Goal: Task Accomplishment & Management: Use online tool/utility

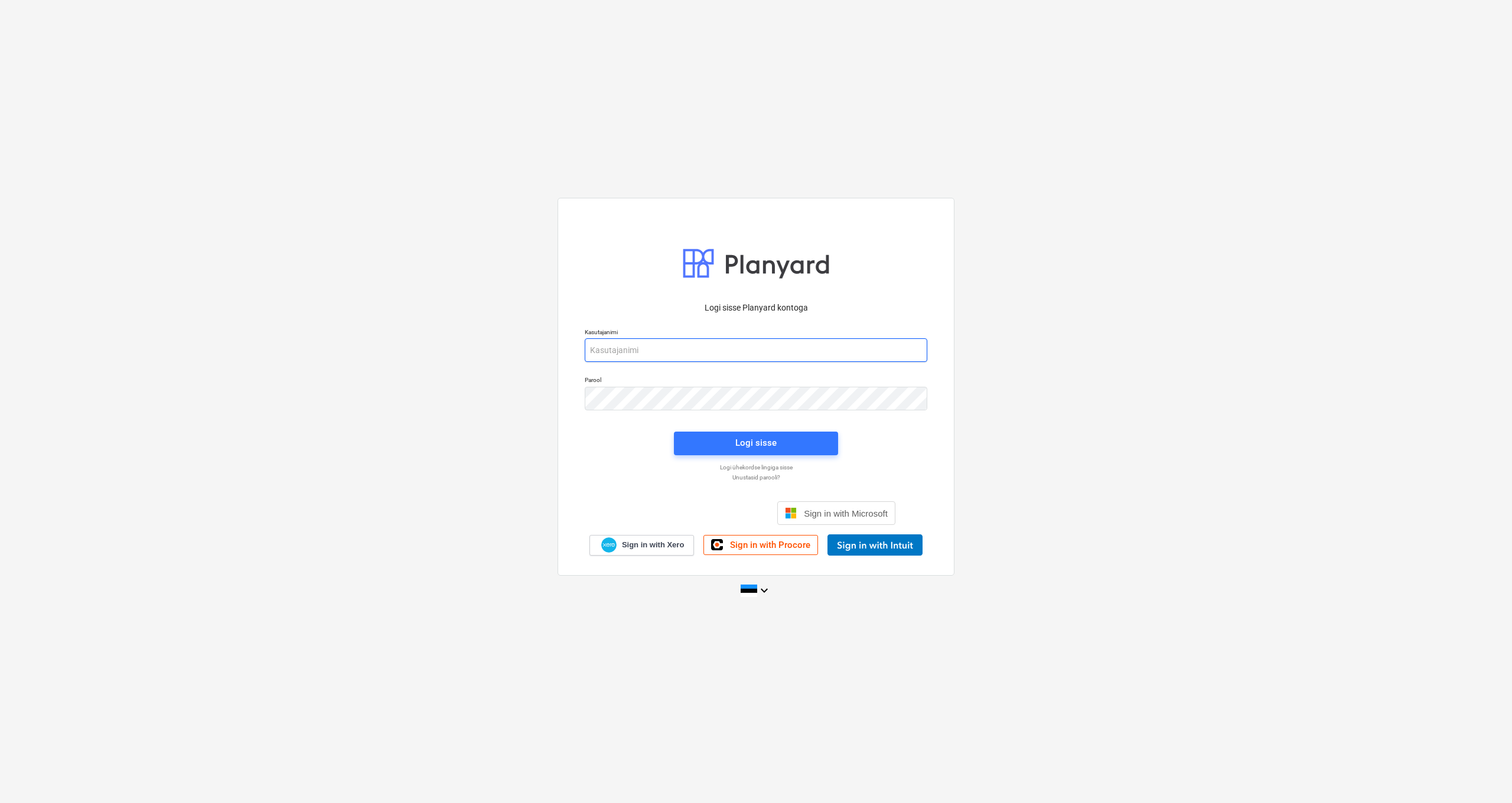
type input "infra@thornhouses.com"
click at [670, 512] on div "Logi sisse Google’i kontoga. Avaneb uuel vahelehel" at bounding box center [692, 513] width 151 height 26
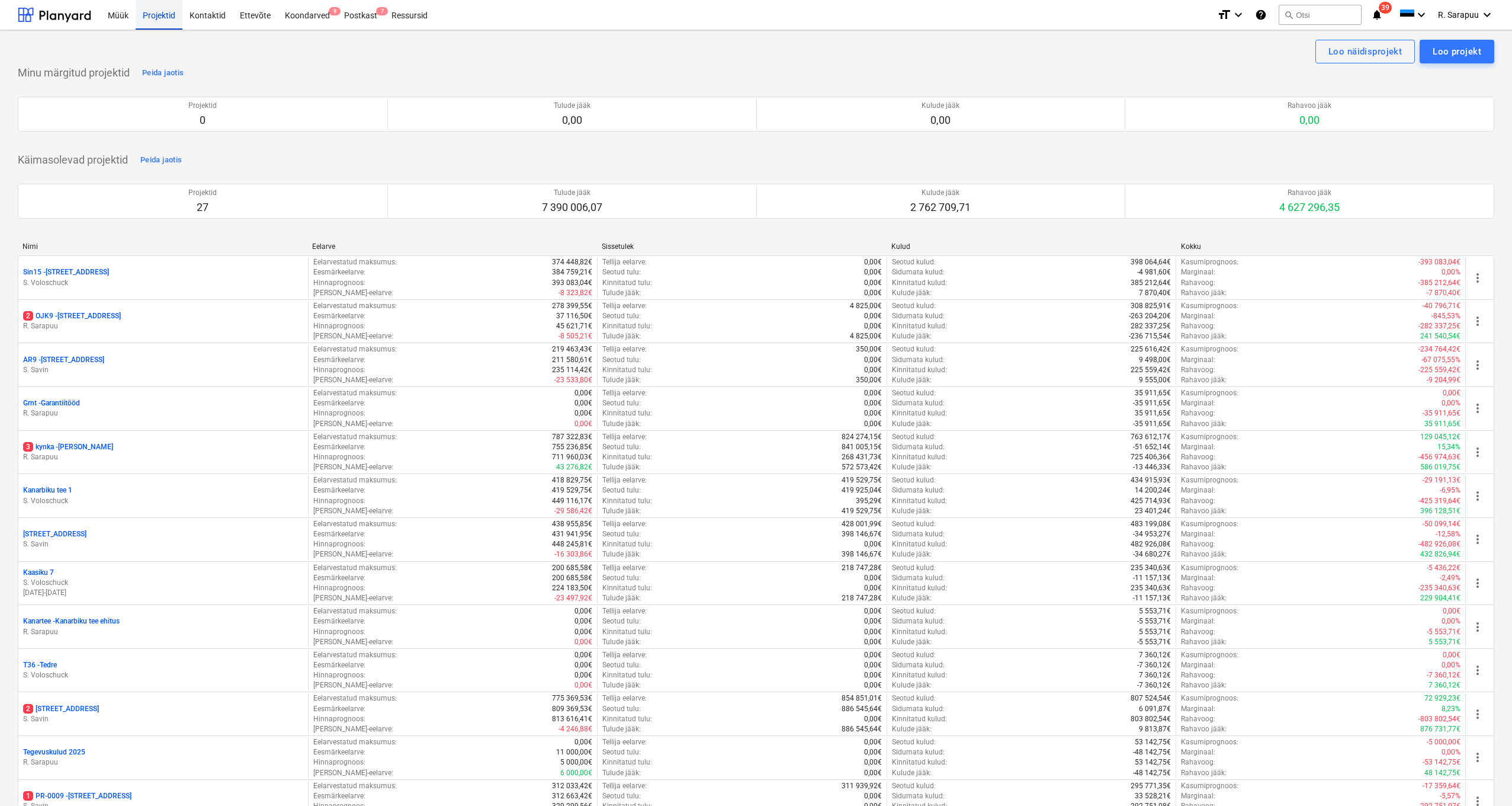
click at [155, 18] on div "Projektid" at bounding box center [159, 14] width 47 height 30
click at [160, 17] on div "Projektid" at bounding box center [159, 14] width 47 height 30
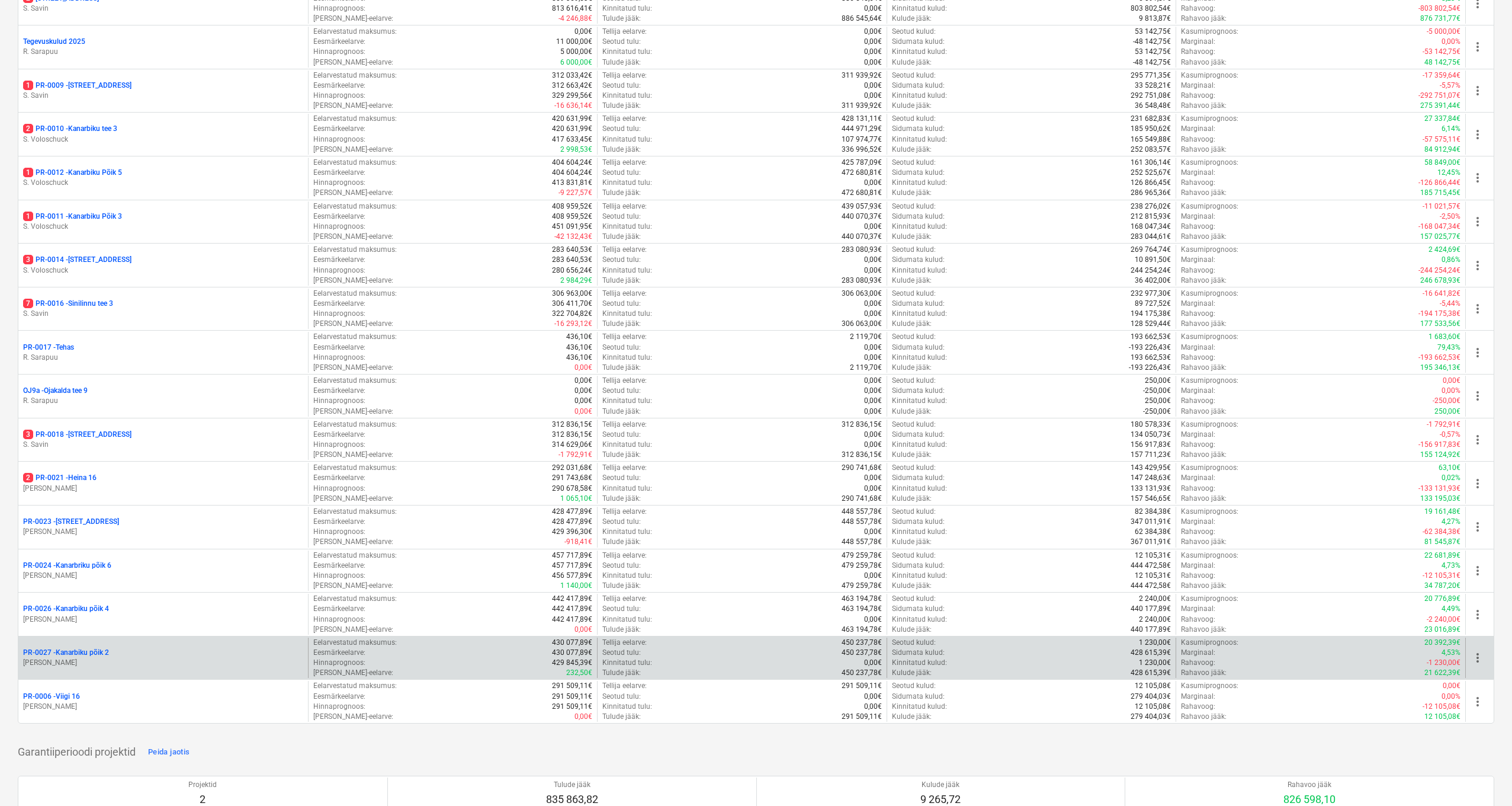
scroll to position [713, 0]
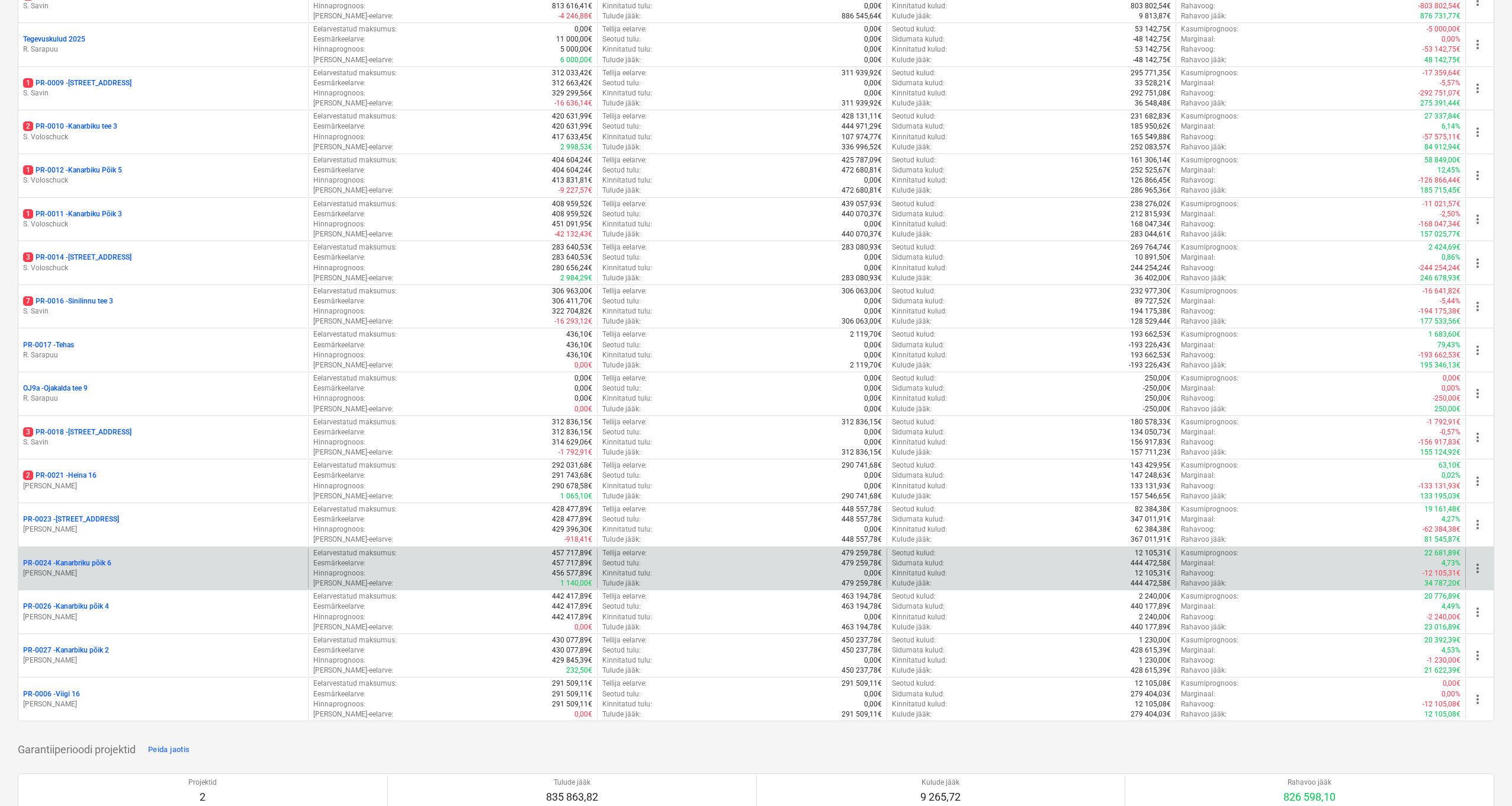
click at [97, 558] on p "PR-0024 - Kanarbriku põik 6" at bounding box center [67, 562] width 88 height 10
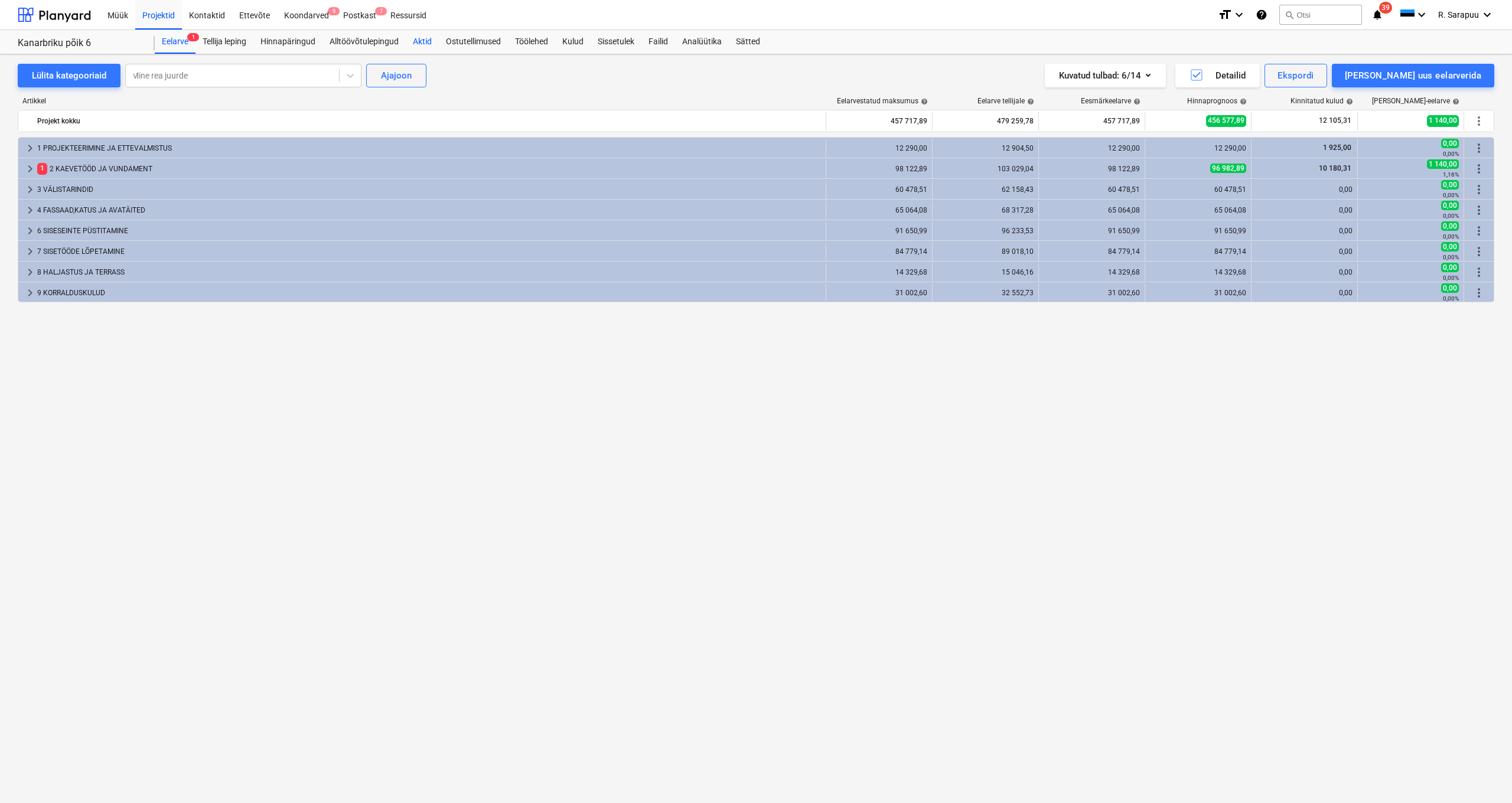
click at [427, 43] on div "Aktid" at bounding box center [422, 42] width 33 height 23
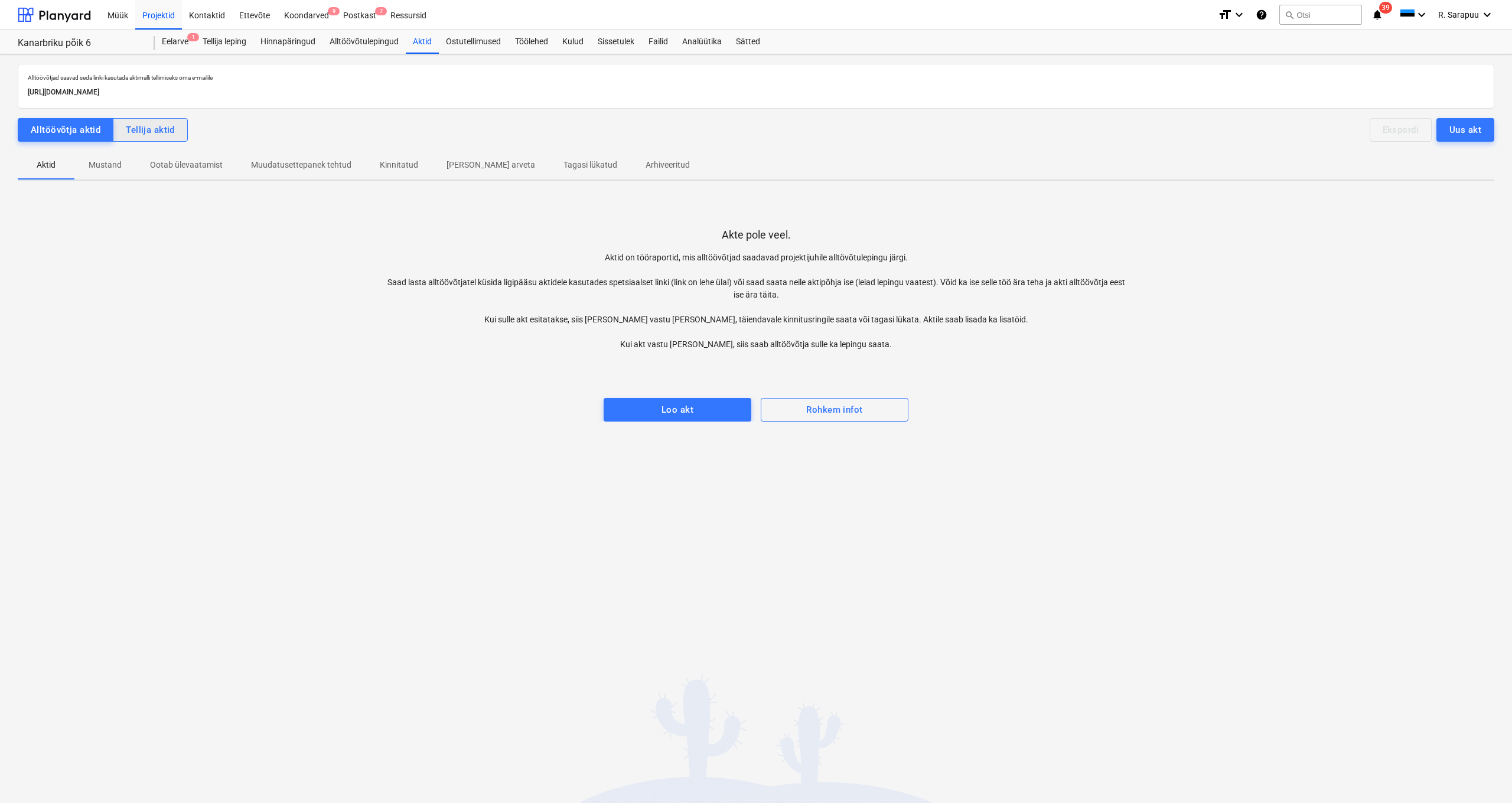
click at [146, 132] on div "Tellija aktid" at bounding box center [150, 130] width 49 height 15
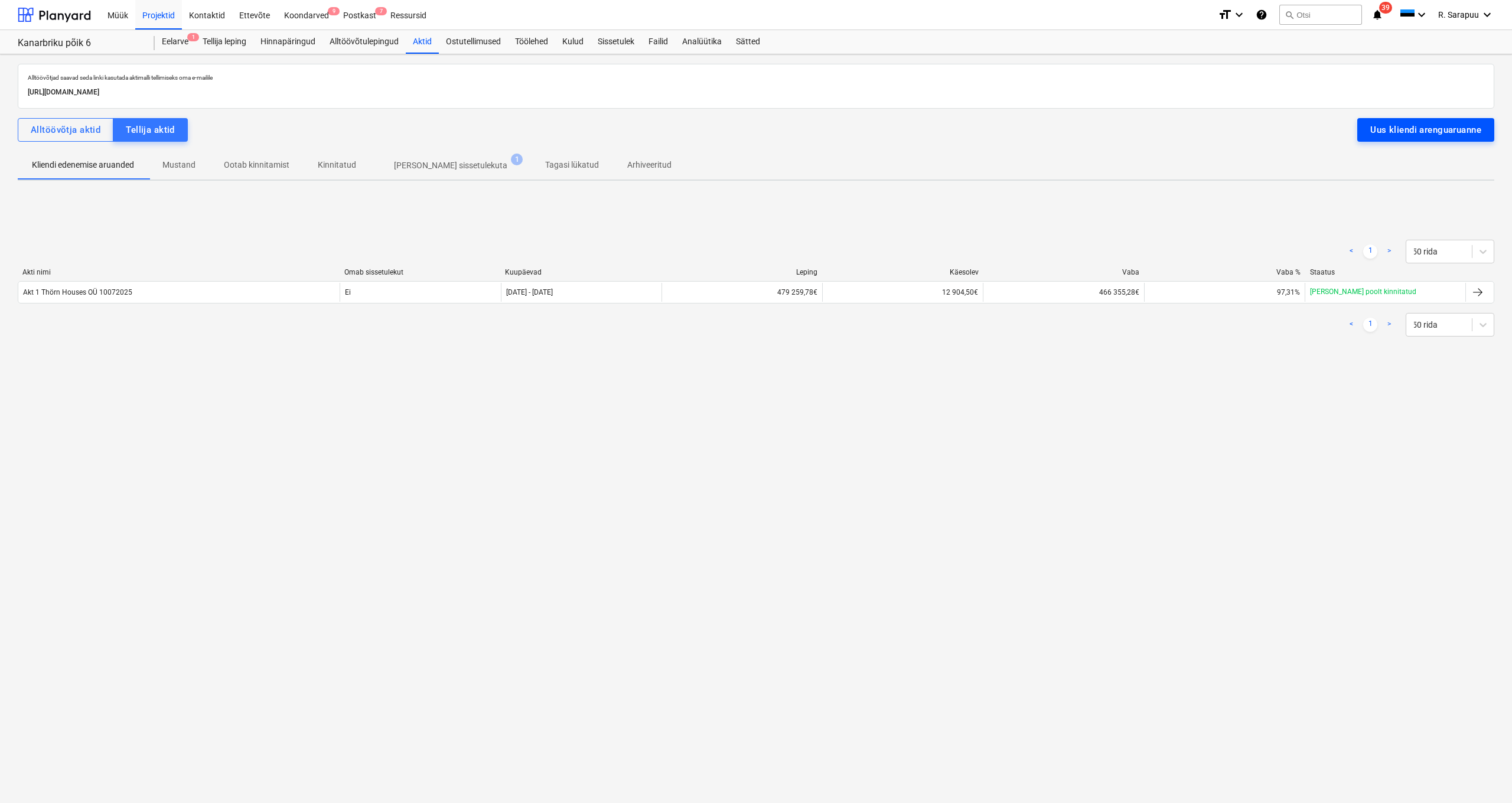
click at [1407, 133] on div "Uus kliendi arenguaruanne" at bounding box center [1425, 130] width 111 height 15
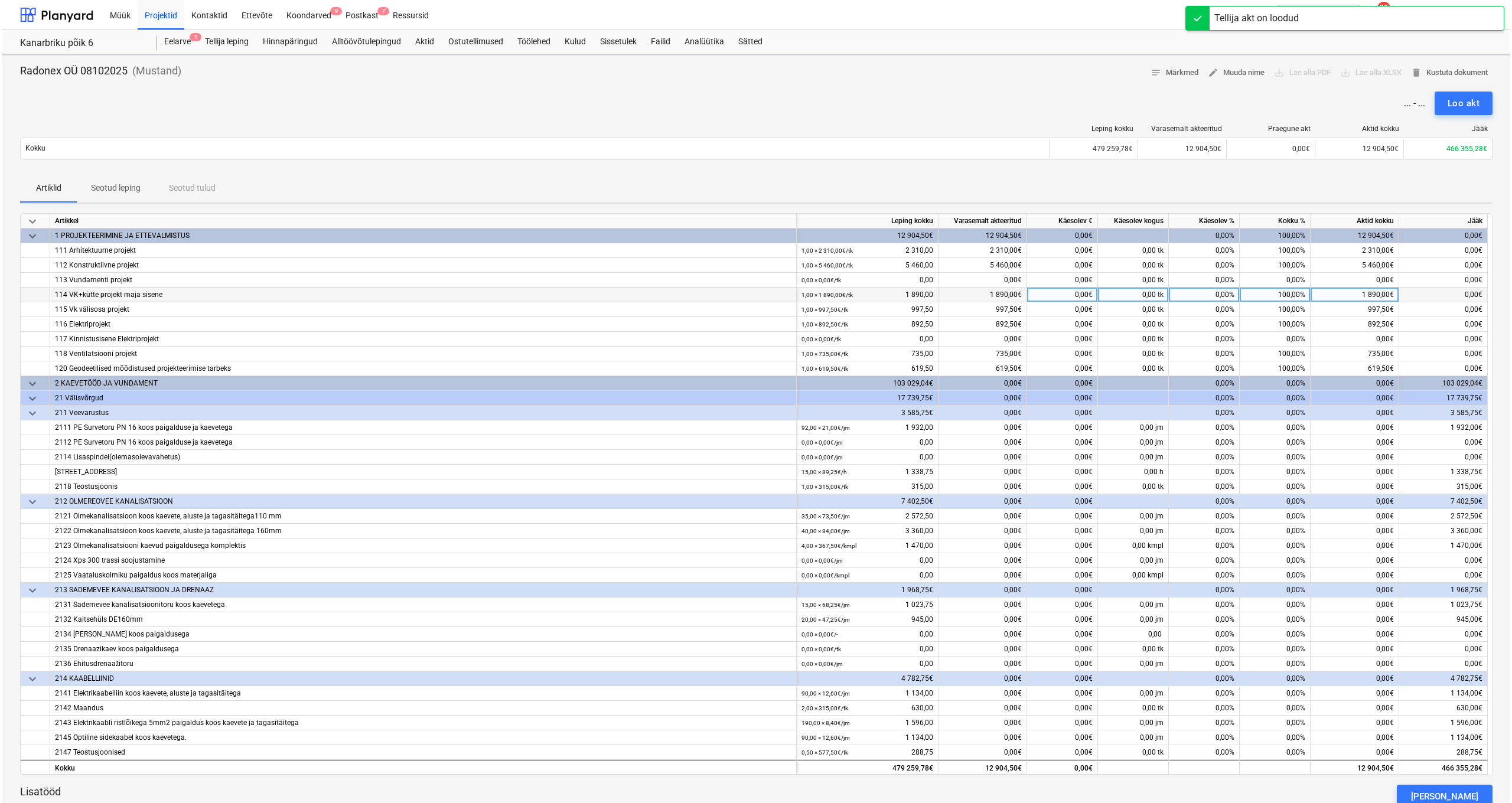
scroll to position [0, 1]
click at [24, 222] on span "keyboard_arrow_down" at bounding box center [30, 222] width 14 height 14
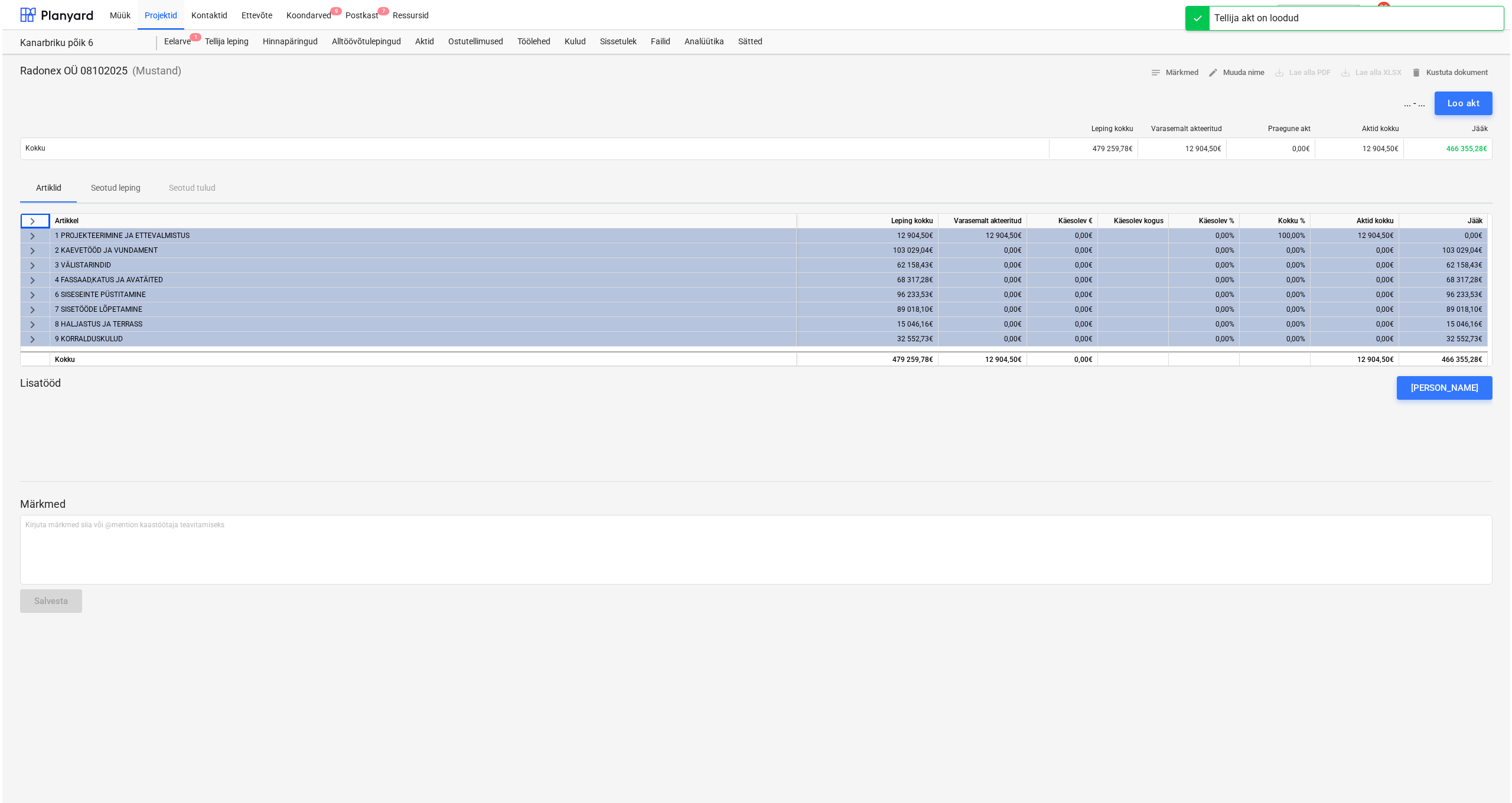
scroll to position [0, 0]
click at [29, 249] on span "keyboard_arrow_right" at bounding box center [30, 251] width 14 height 14
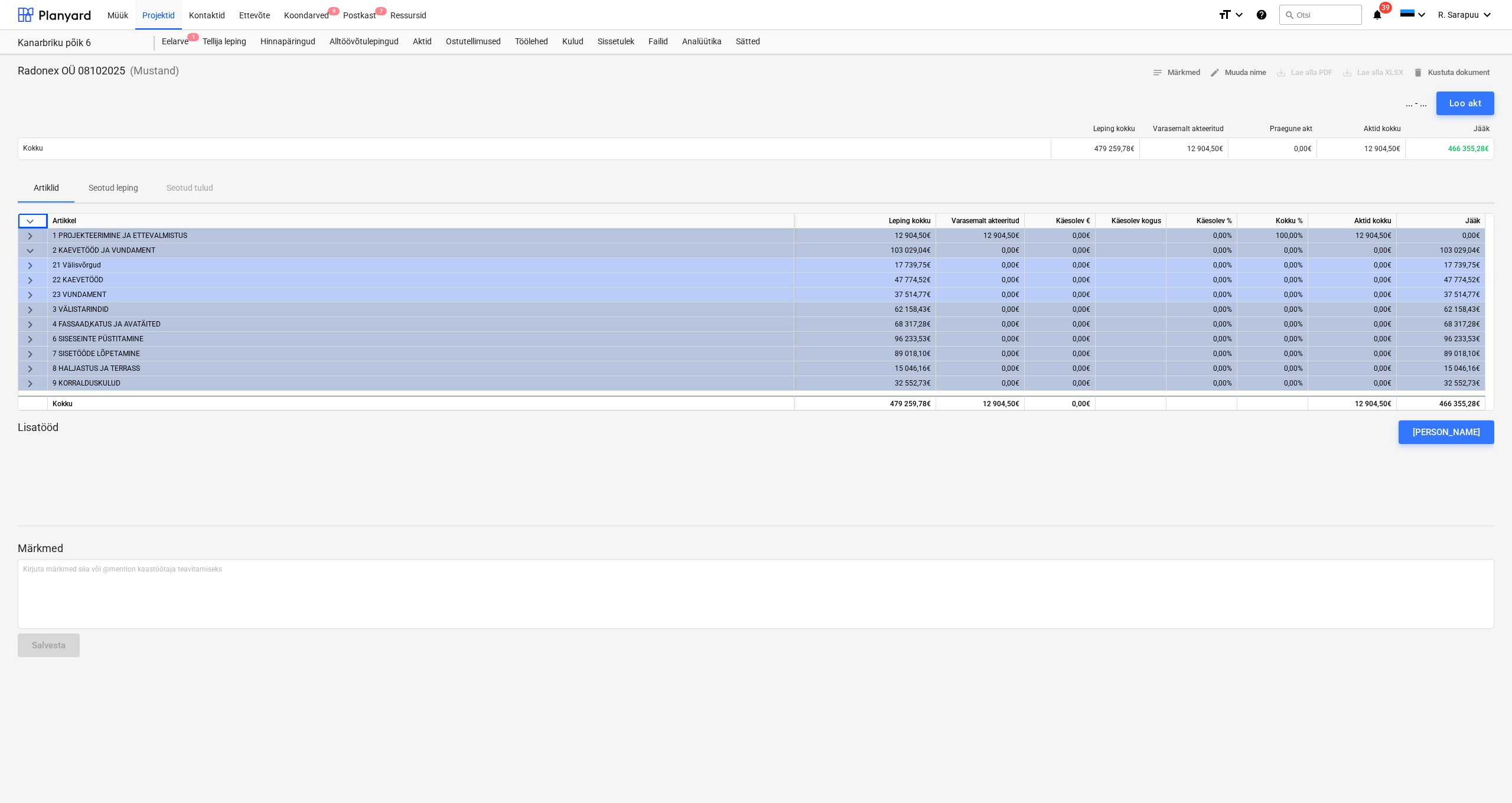
click at [34, 278] on span "keyboard_arrow_right" at bounding box center [30, 280] width 14 height 14
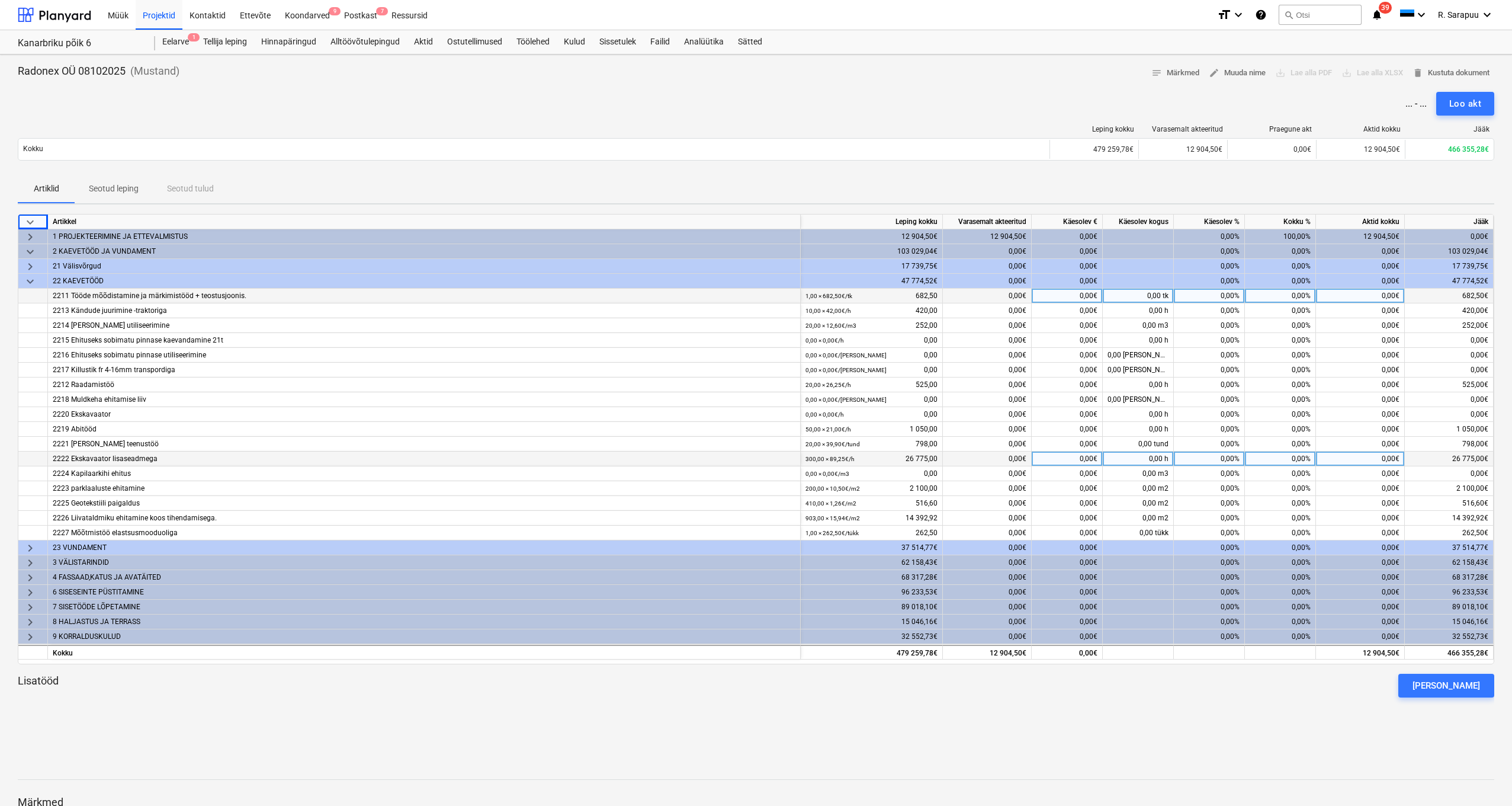
click at [1287, 458] on div "0,00%" at bounding box center [1280, 459] width 71 height 15
click at [1382, 460] on div "0,00€" at bounding box center [1360, 459] width 89 height 15
click at [1162, 460] on span at bounding box center [1163, 458] width 2 height 8
click at [1229, 462] on div "0,00%" at bounding box center [1209, 459] width 71 height 15
type input "16200"
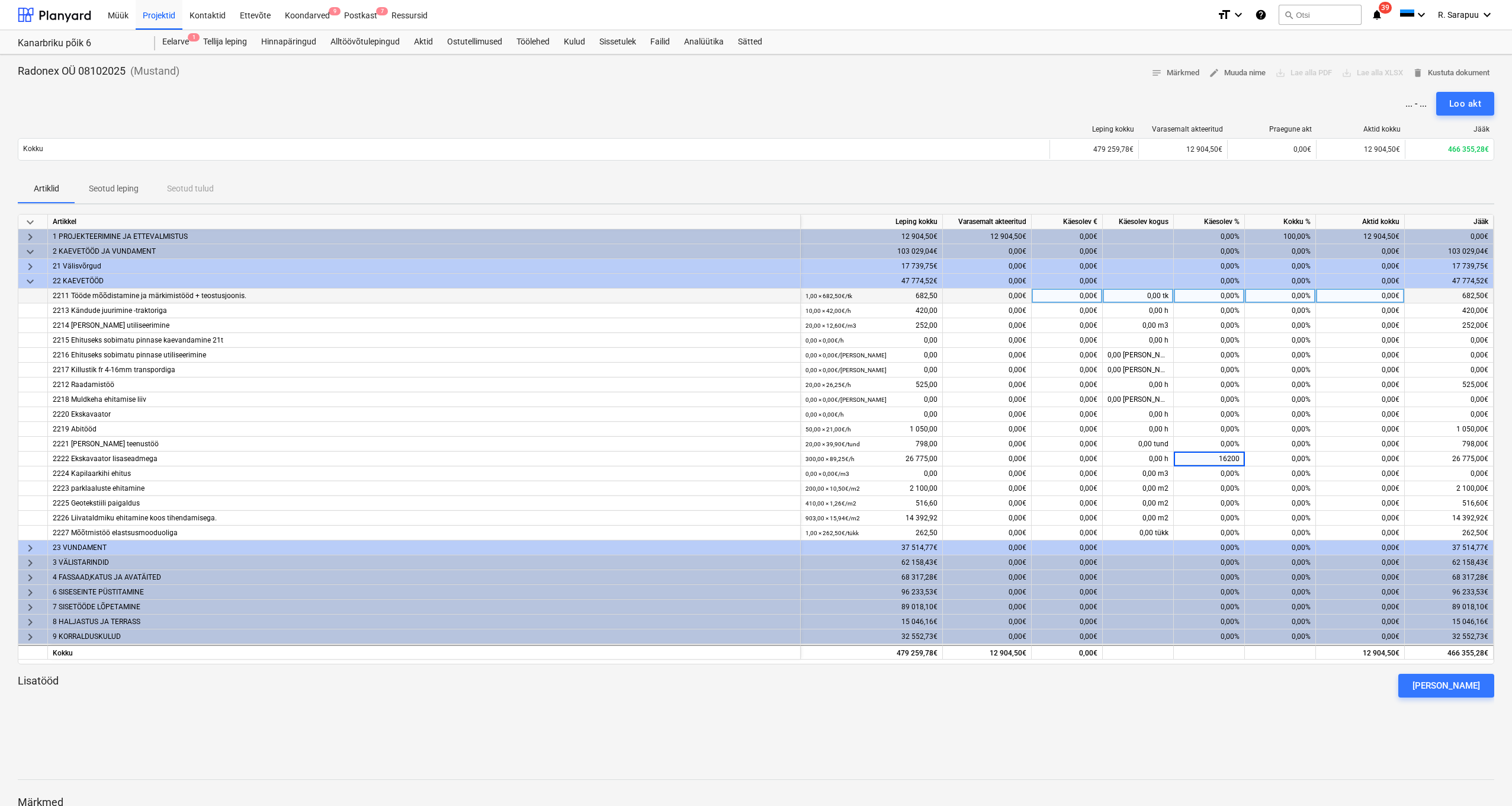
click at [1330, 185] on div "Artiklid Seotud leping Seotud tulud" at bounding box center [756, 189] width 1476 height 29
click at [1219, 458] on div "100,00%" at bounding box center [1209, 459] width 71 height 15
type input "80"
click at [1223, 458] on div "80,00%" at bounding box center [1209, 459] width 71 height 15
click at [1094, 457] on div "21 420,00€" at bounding box center [1067, 459] width 71 height 15
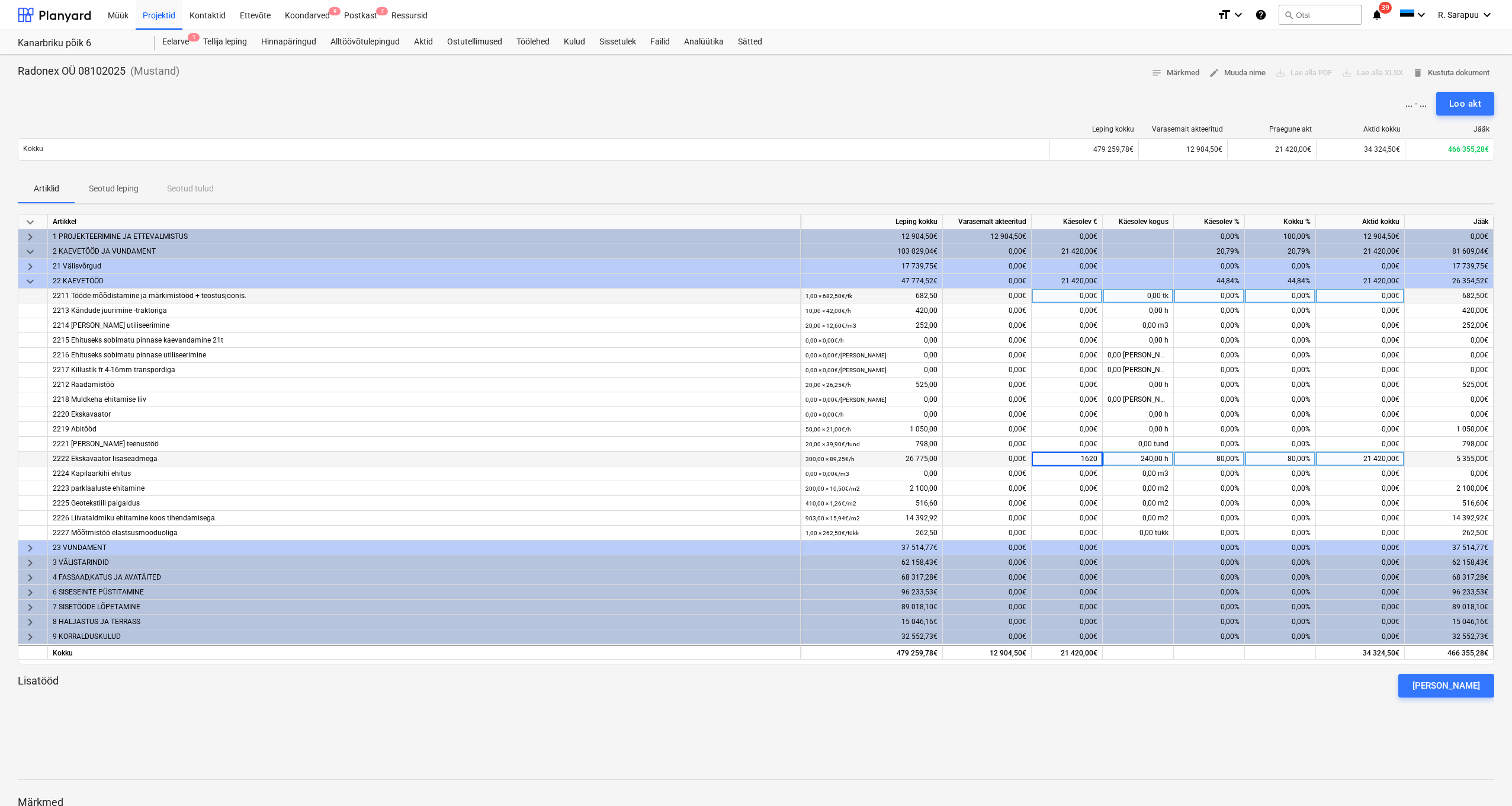
type input "16200"
click at [1251, 76] on span "edit Muuda nime" at bounding box center [1237, 73] width 56 height 13
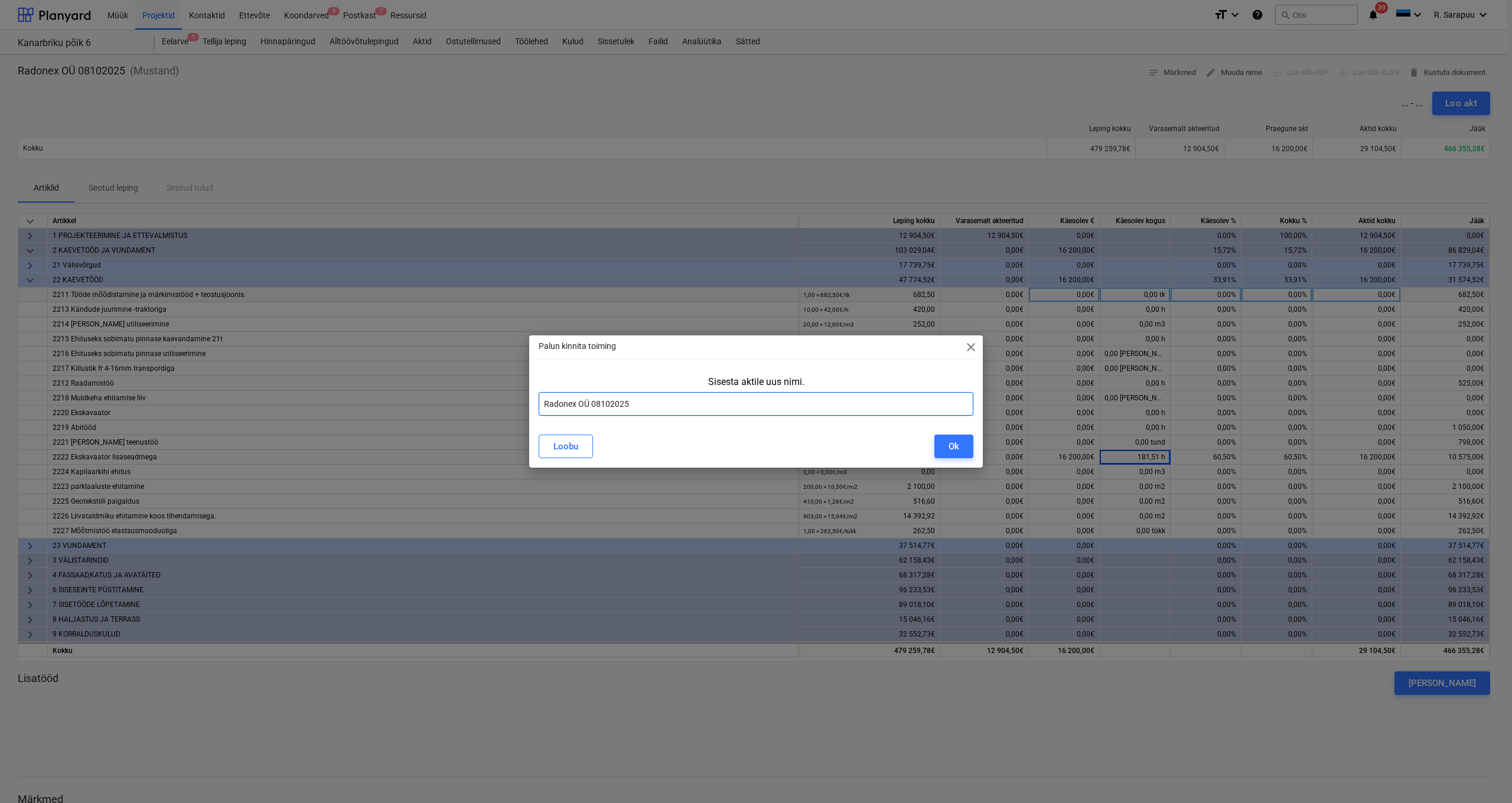
drag, startPoint x: 589, startPoint y: 403, endPoint x: 508, endPoint y: 405, distance: 81.0
click at [508, 405] on div "Palun kinnita toiming close Sisesta aktile uus nimi. Radonex OÜ 08102025 Loobu …" at bounding box center [756, 401] width 1512 height 803
type input "Akt 2 Thörn Houses OÜ 08102025"
click at [951, 452] on div "Ok" at bounding box center [953, 446] width 11 height 15
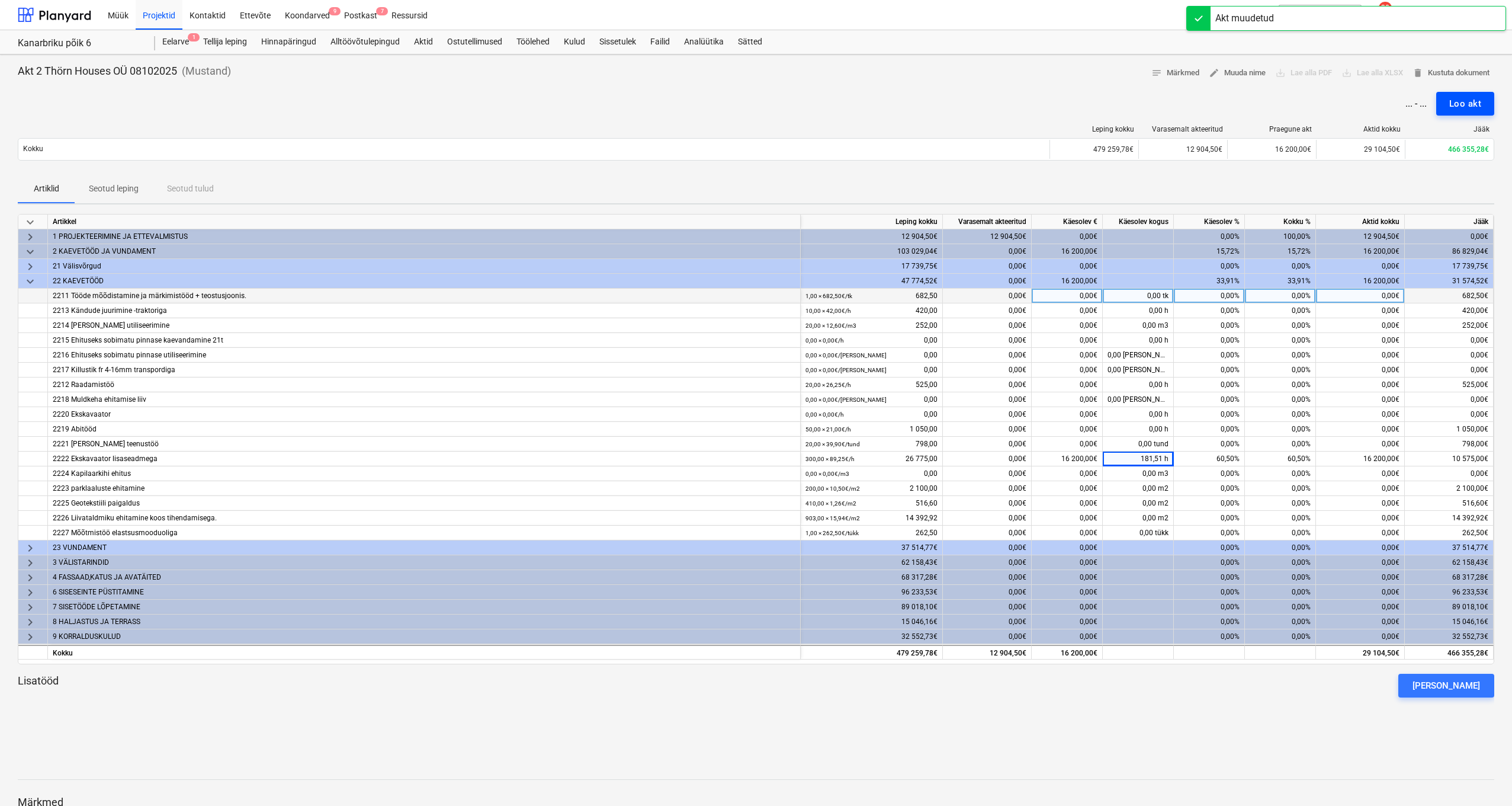
click at [1472, 107] on div "Loo akt" at bounding box center [1465, 103] width 32 height 15
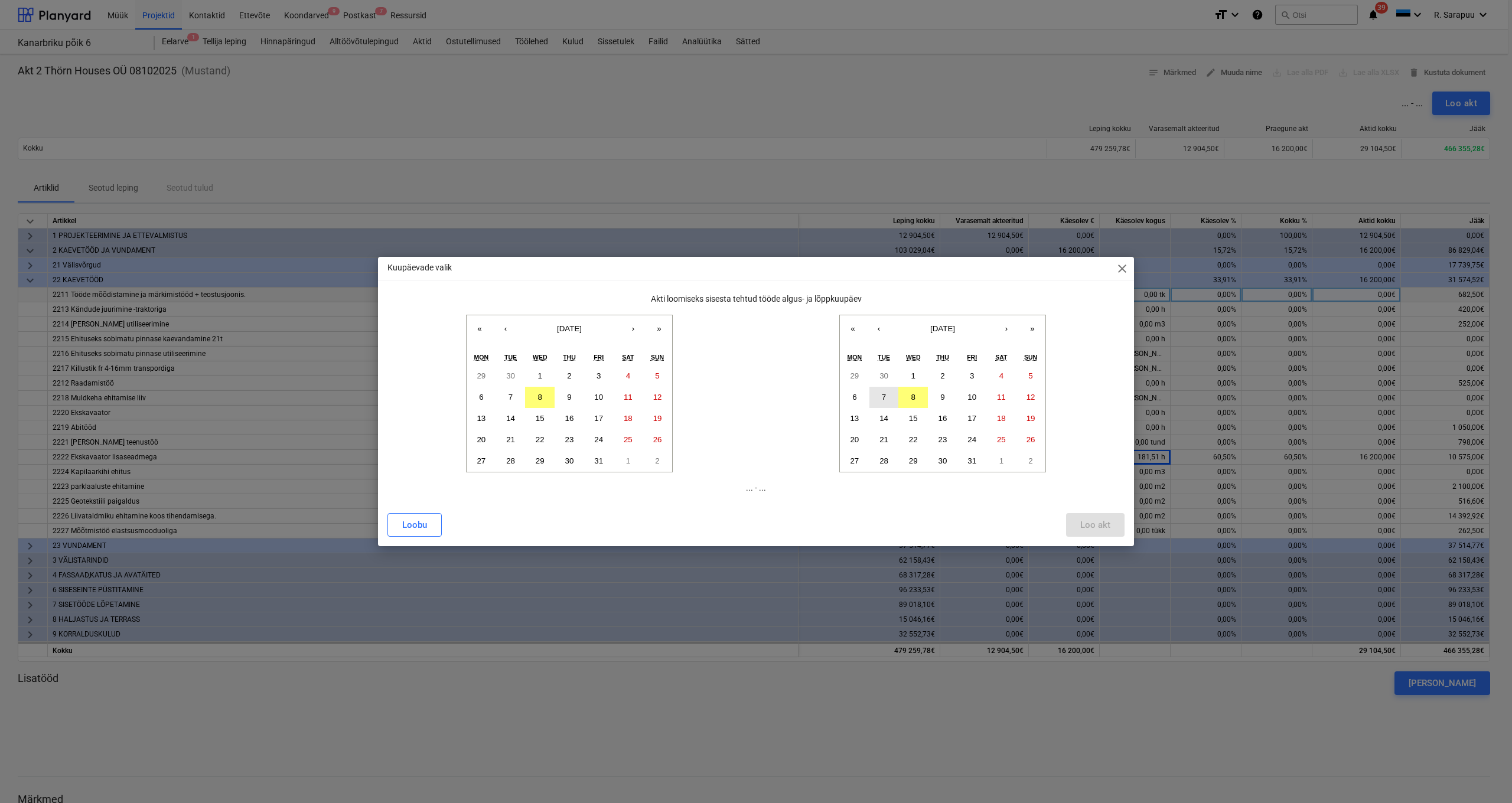
drag, startPoint x: 911, startPoint y: 402, endPoint x: 888, endPoint y: 405, distance: 23.2
click at [911, 402] on button "8" at bounding box center [912, 397] width 29 height 21
click at [519, 379] on button "30" at bounding box center [510, 376] width 29 height 21
click at [1099, 524] on div "Loo akt" at bounding box center [1096, 524] width 30 height 15
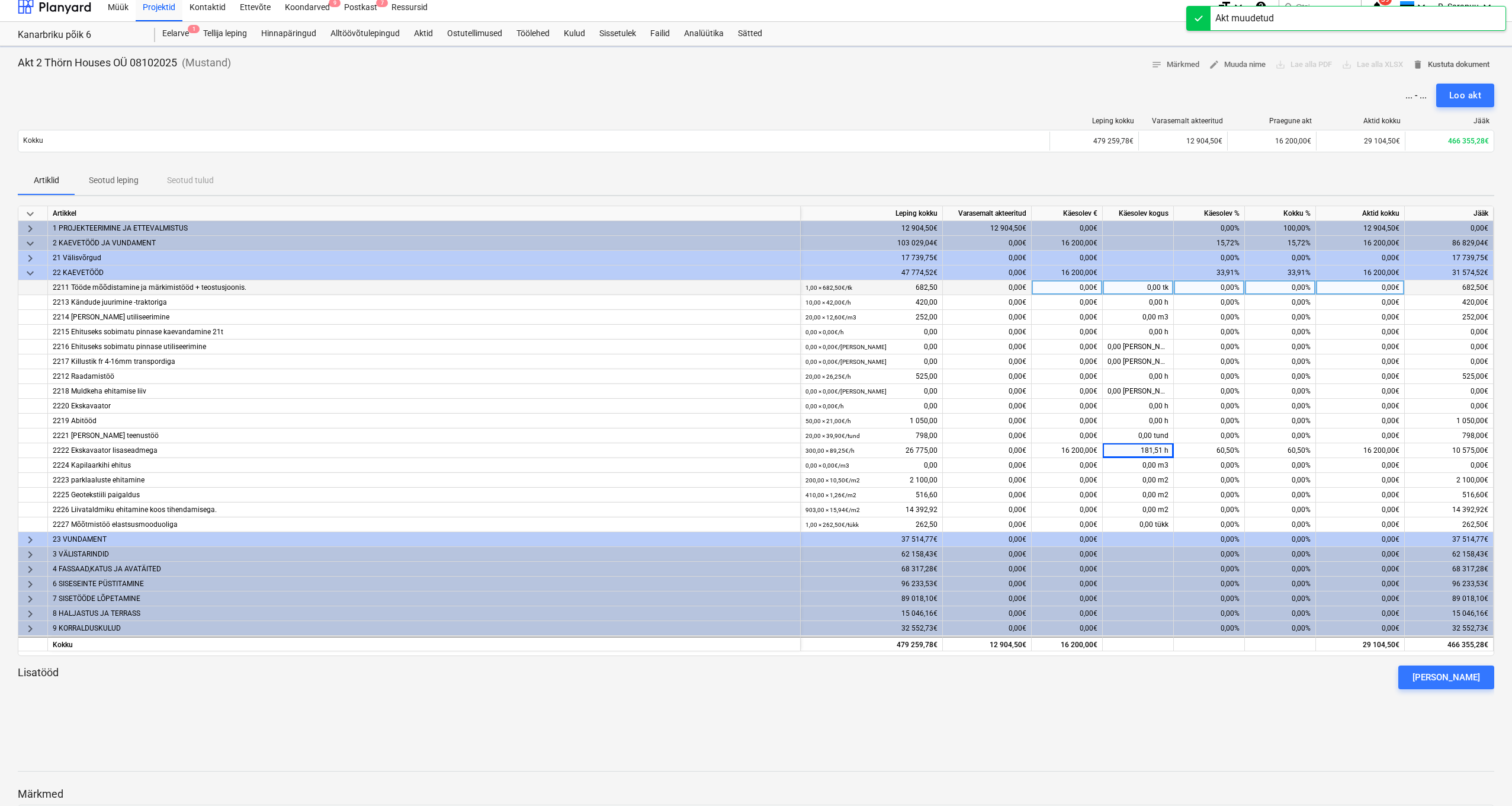
scroll to position [8, 0]
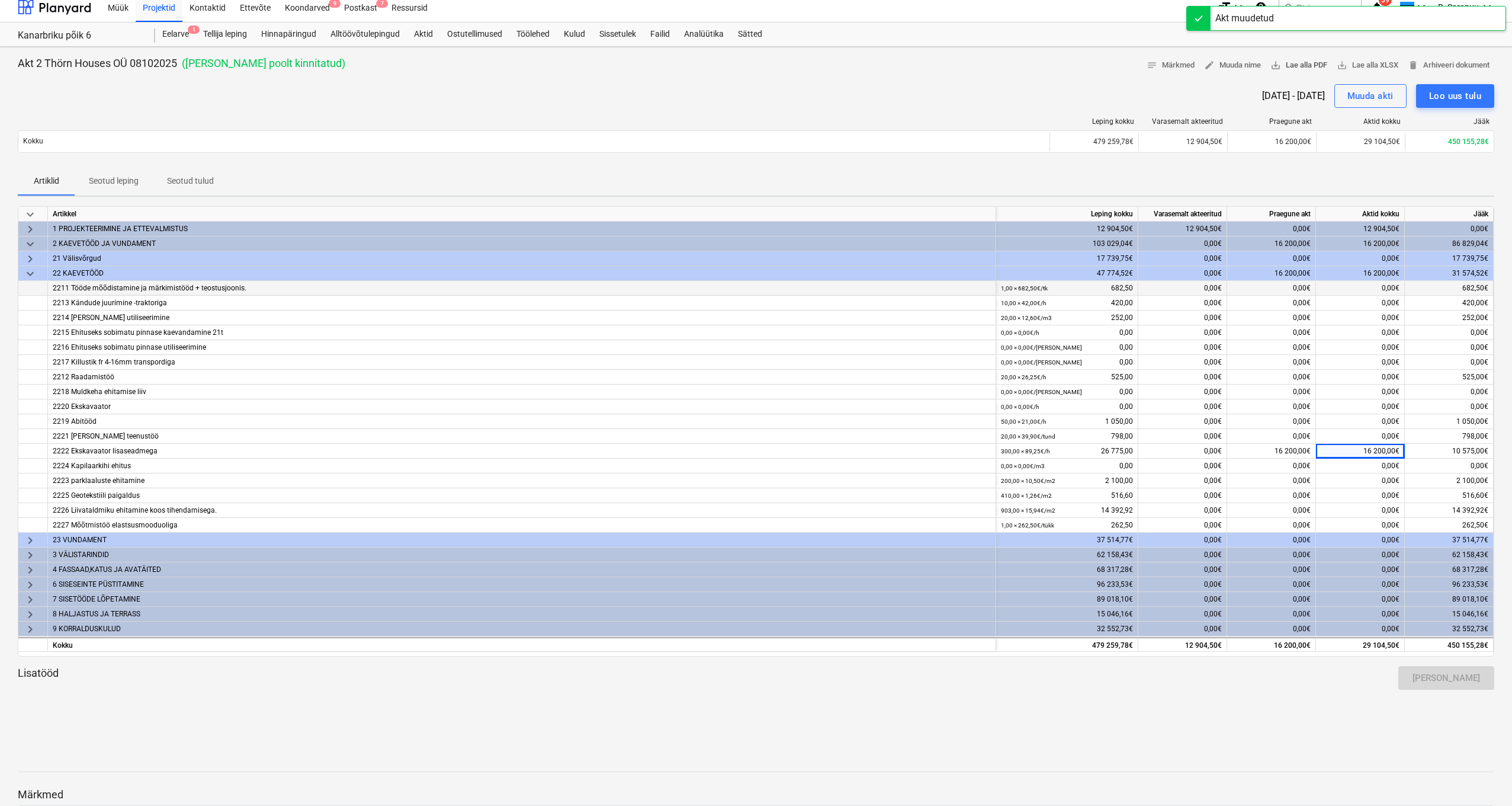
click at [1287, 65] on span "save_alt Lae alla PDF" at bounding box center [1298, 65] width 56 height 13
click at [152, 13] on div "Projektid" at bounding box center [159, 7] width 47 height 30
